Goal: Task Accomplishment & Management: Manage account settings

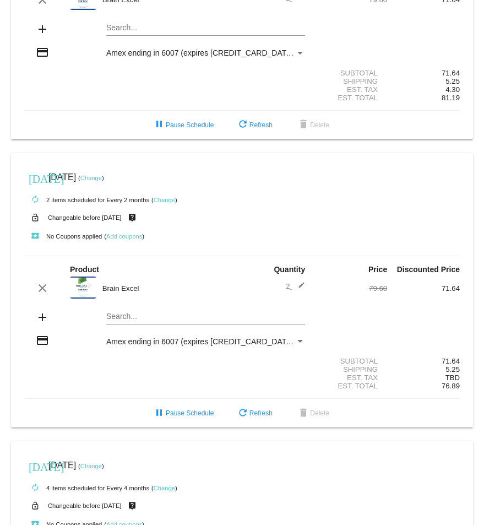
scroll to position [165, 0]
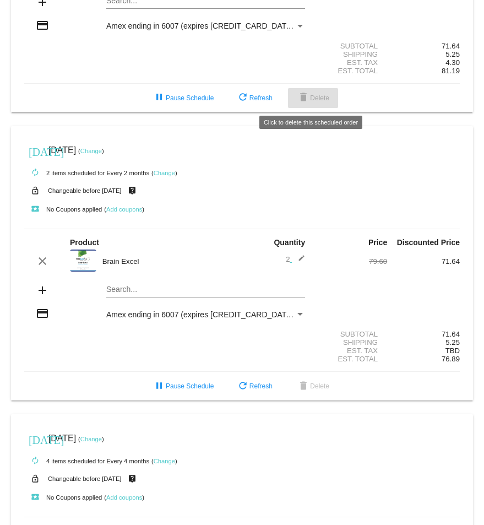
click at [319, 99] on span "delete Delete" at bounding box center [313, 98] width 33 height 8
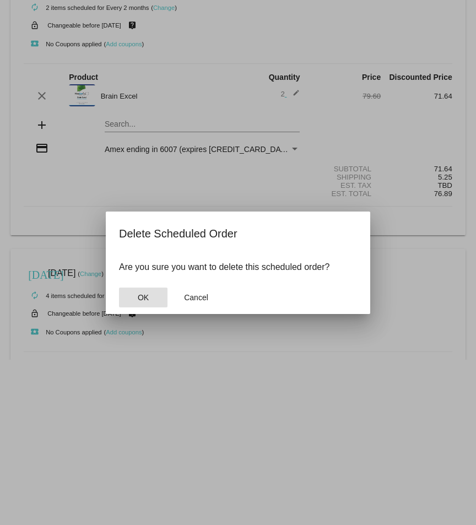
click at [144, 298] on span "OK" at bounding box center [143, 297] width 11 height 9
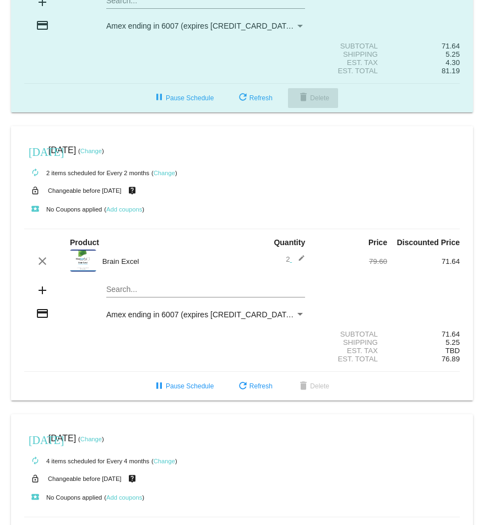
scroll to position [0, 0]
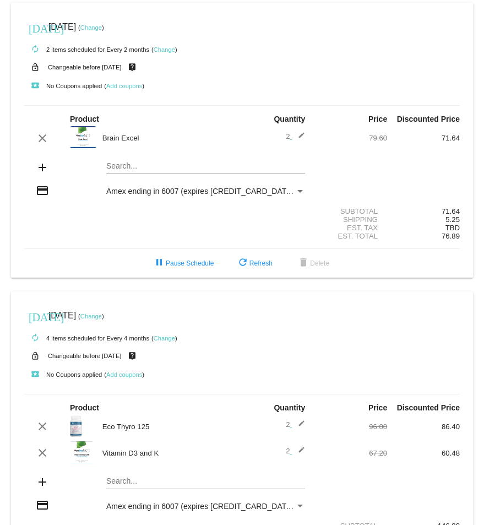
click at [102, 25] on link "Change" at bounding box center [90, 27] width 21 height 7
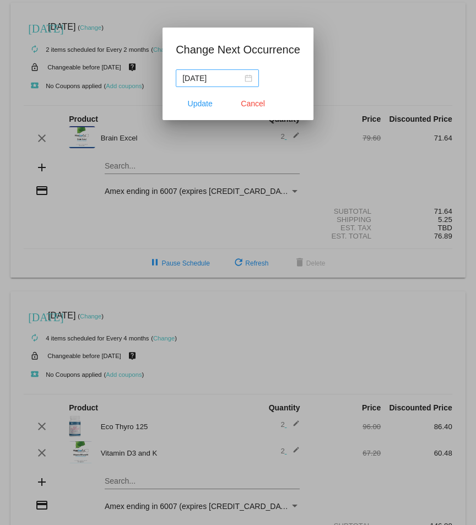
click at [250, 78] on div "[DATE]" at bounding box center [217, 78] width 70 height 12
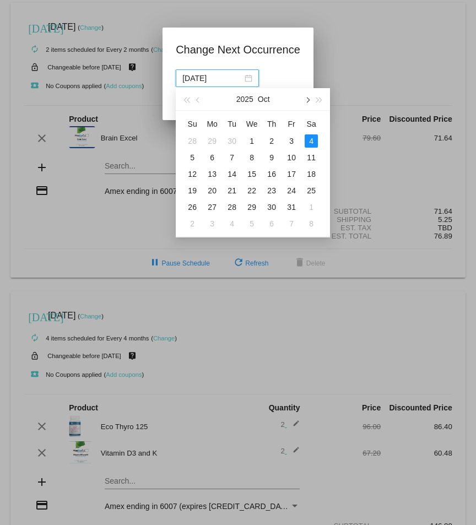
click at [308, 100] on span "button" at bounding box center [308, 101] width 6 height 6
click at [193, 173] on div "14" at bounding box center [192, 174] width 13 height 13
type input "[DATE]"
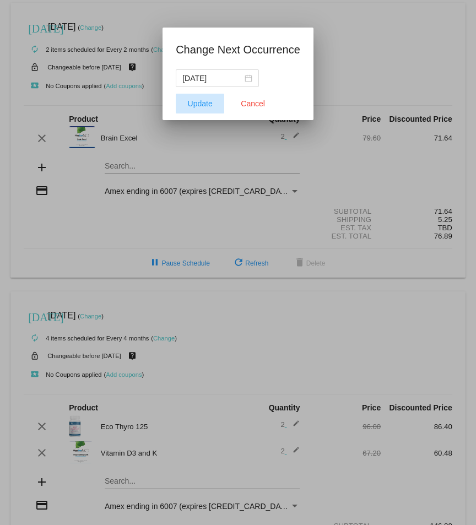
click at [189, 106] on span "Update" at bounding box center [200, 103] width 25 height 9
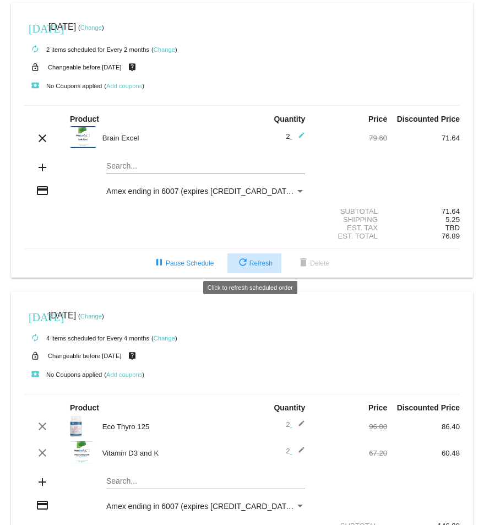
click at [265, 260] on span "refresh Refresh" at bounding box center [254, 264] width 36 height 8
